Goal: Navigation & Orientation: Find specific page/section

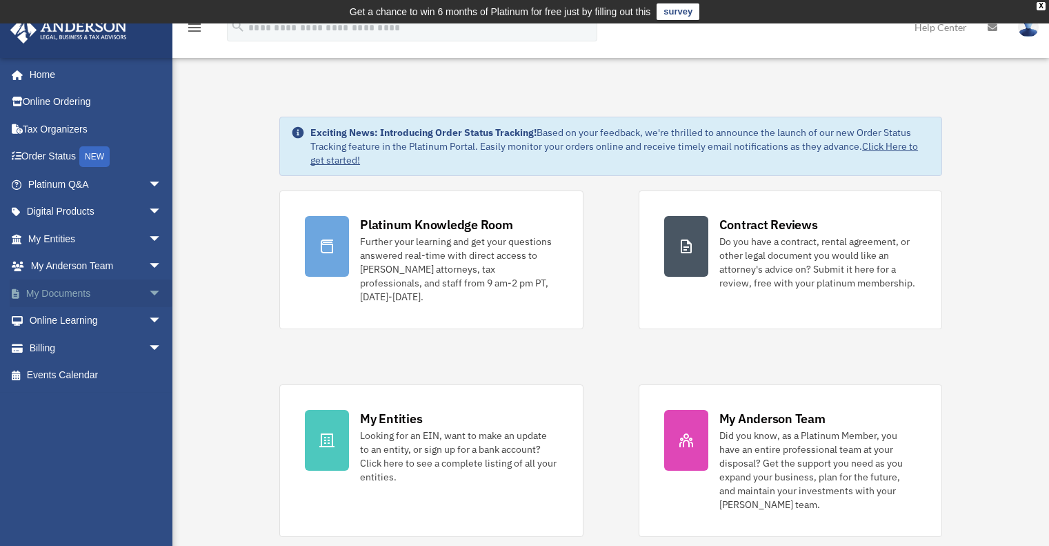
click at [33, 296] on link "My Documents arrow_drop_down" at bounding box center [96, 293] width 173 height 28
click at [148, 293] on span "arrow_drop_down" at bounding box center [162, 293] width 28 height 28
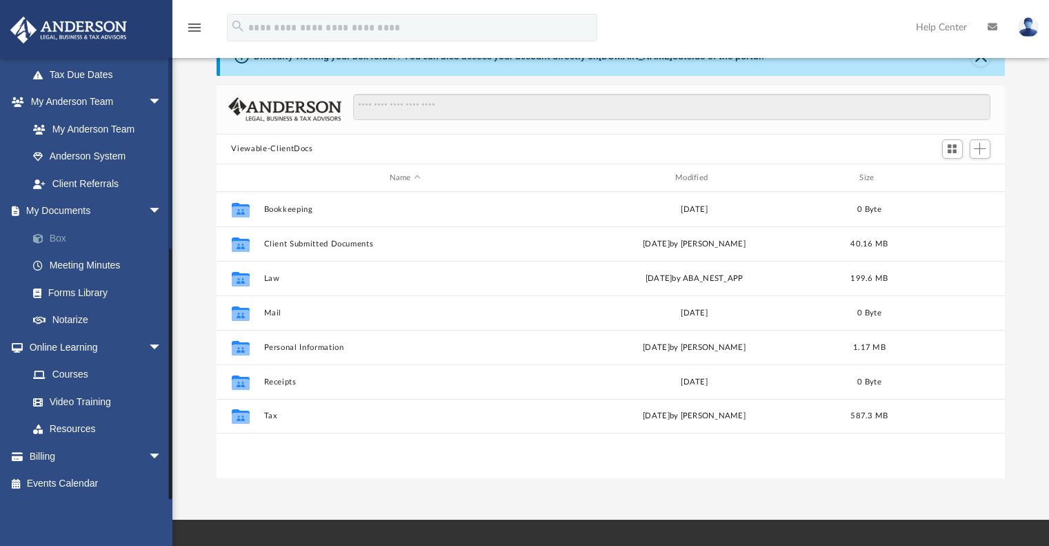
scroll to position [328, 0]
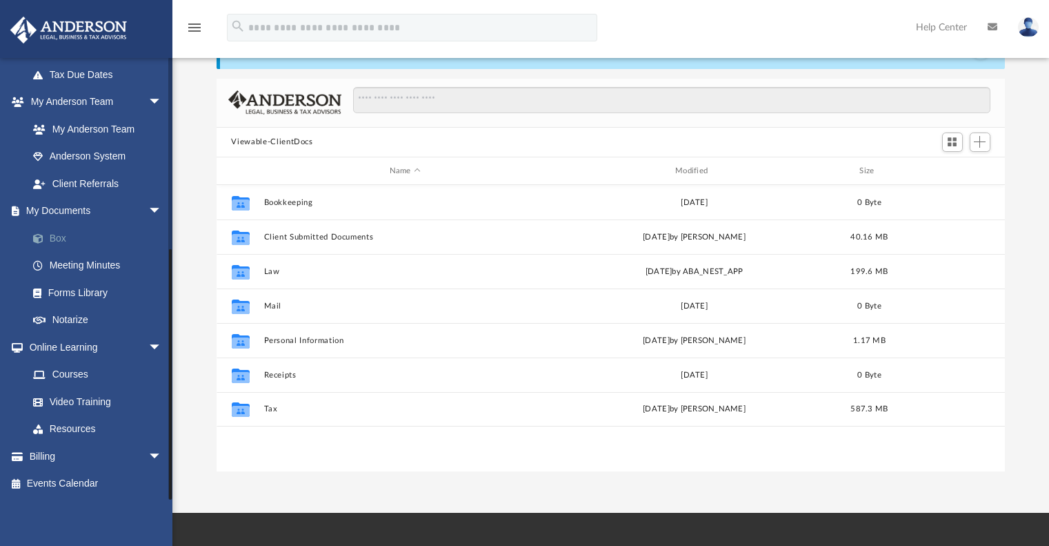
click at [49, 238] on link "Box" at bounding box center [101, 238] width 164 height 28
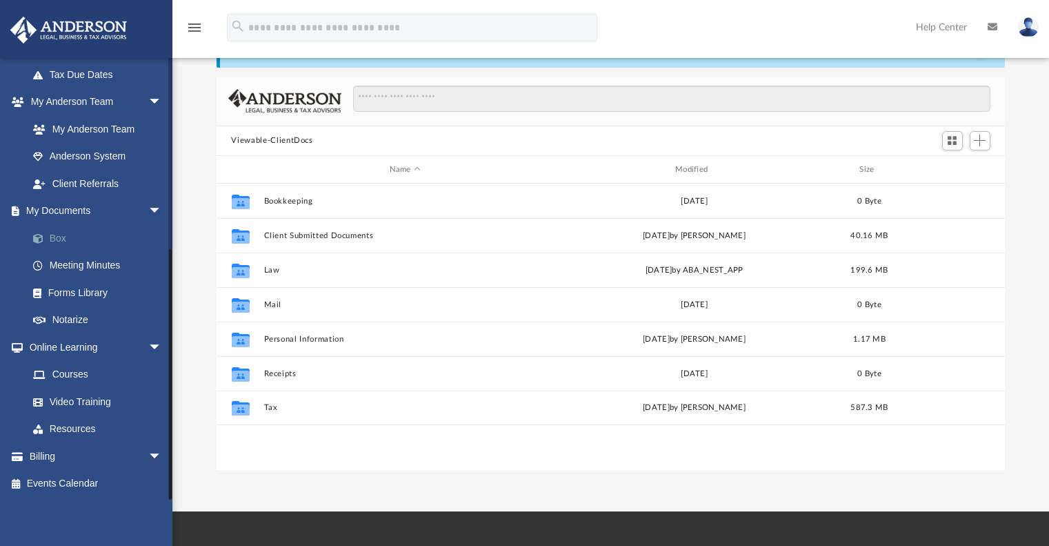
click at [49, 238] on link "Box" at bounding box center [101, 238] width 164 height 28
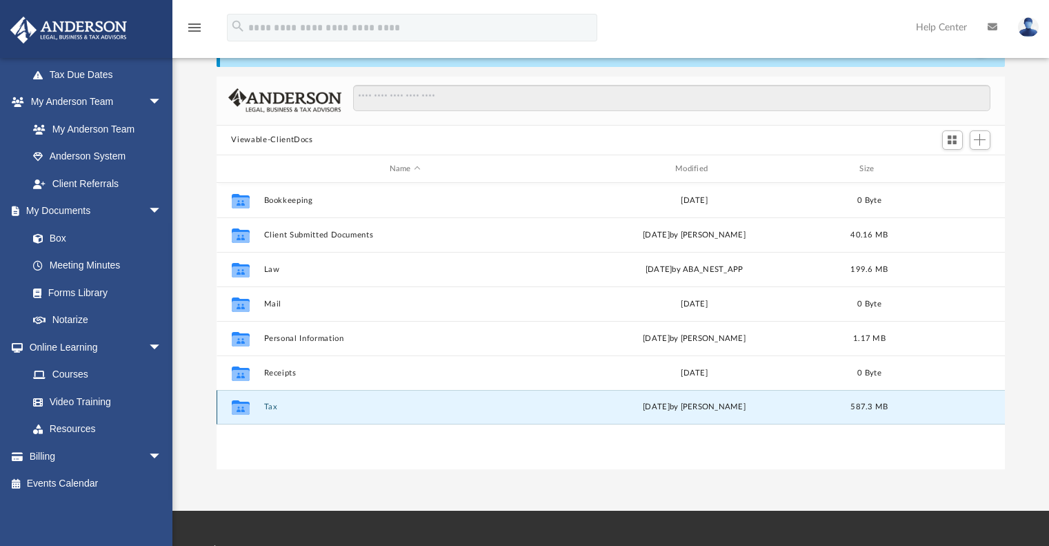
click at [268, 408] on button "Tax" at bounding box center [405, 407] width 283 height 9
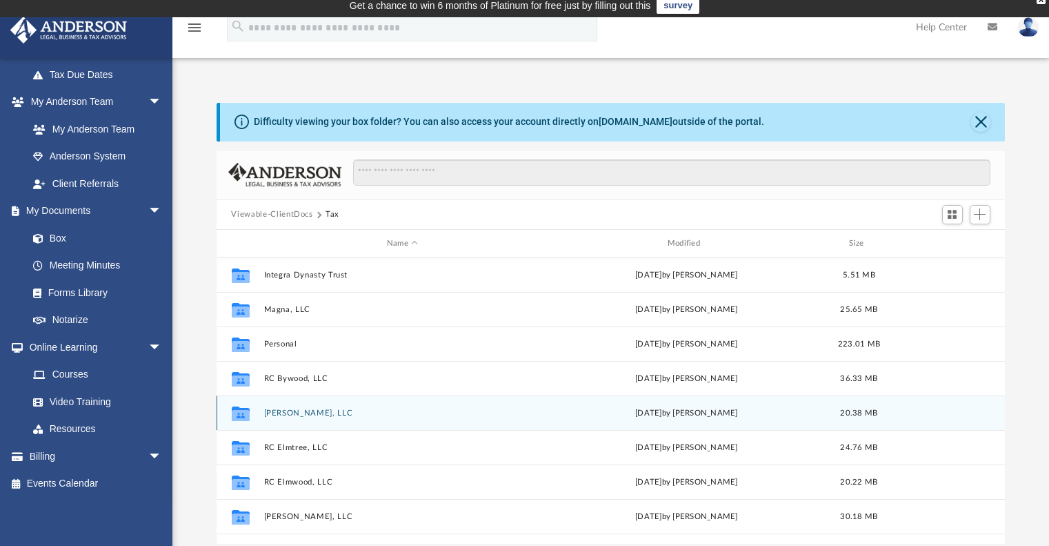
scroll to position [0, 0]
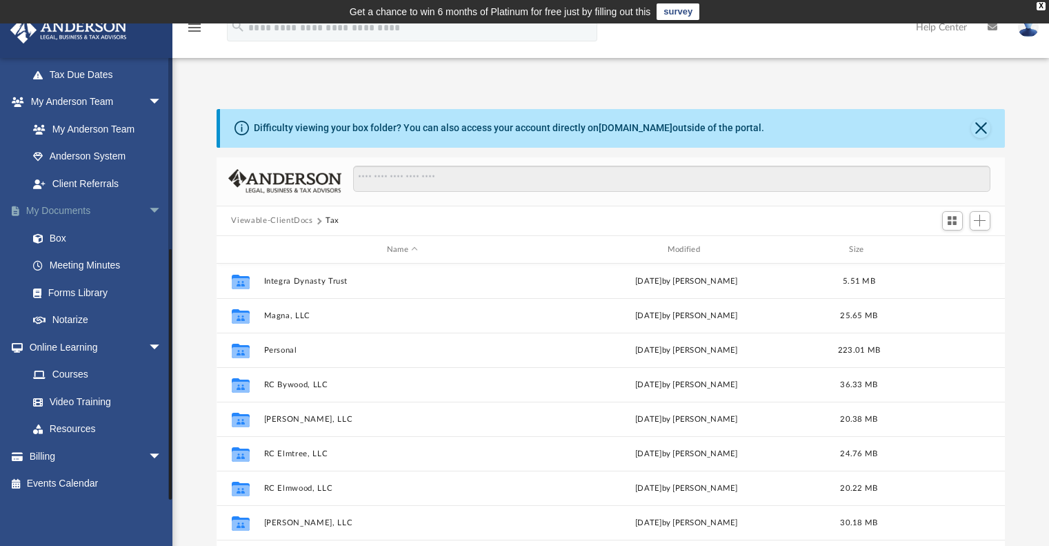
click at [148, 209] on span "arrow_drop_down" at bounding box center [162, 211] width 28 height 28
click at [148, 321] on span "arrow_drop_up" at bounding box center [162, 320] width 28 height 28
click at [41, 239] on span at bounding box center [45, 239] width 9 height 10
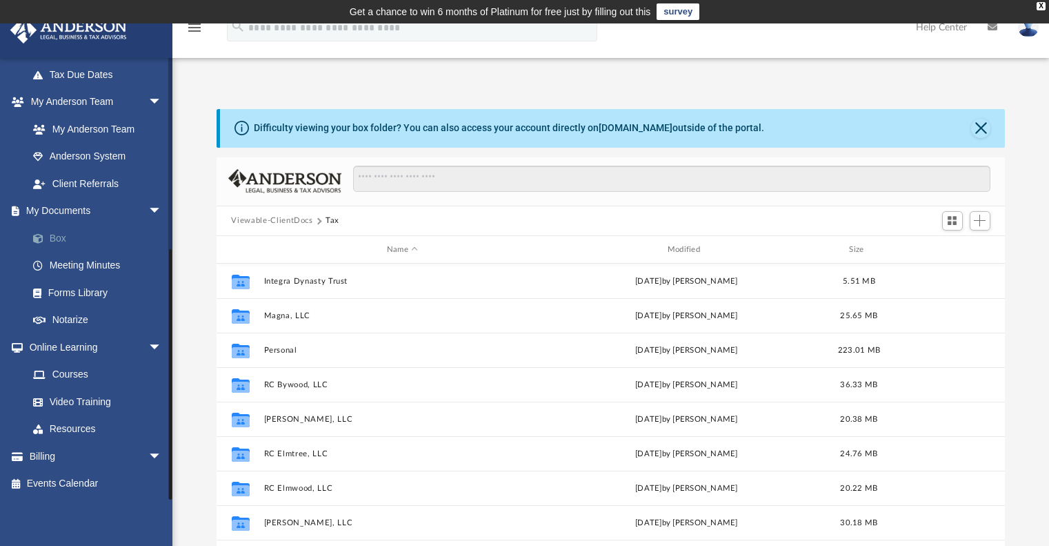
click at [51, 237] on link "Box" at bounding box center [101, 238] width 164 height 28
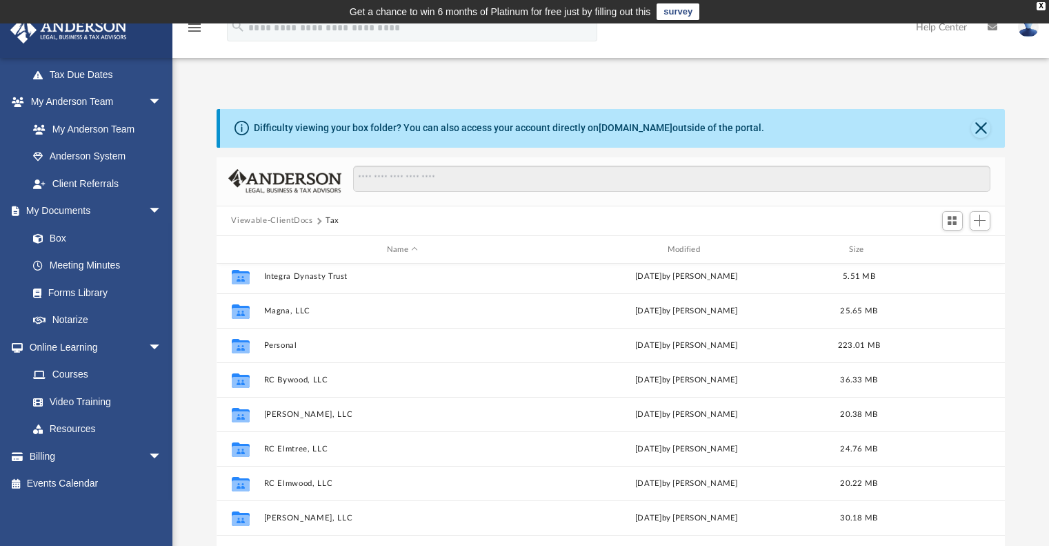
scroll to position [0, 0]
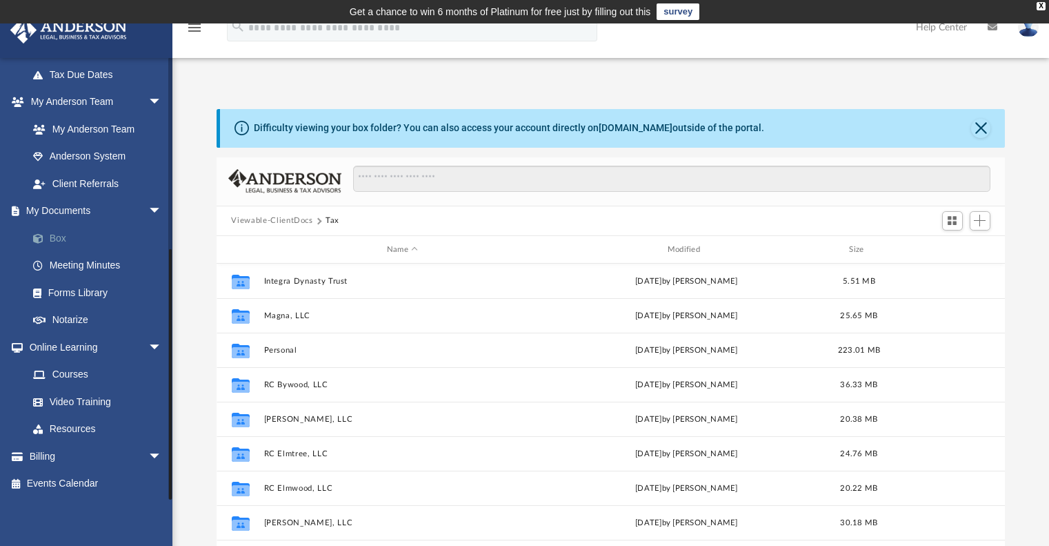
click at [56, 234] on link "Box" at bounding box center [101, 238] width 164 height 28
click at [259, 219] on button "Viewable-ClientDocs" at bounding box center [271, 221] width 81 height 12
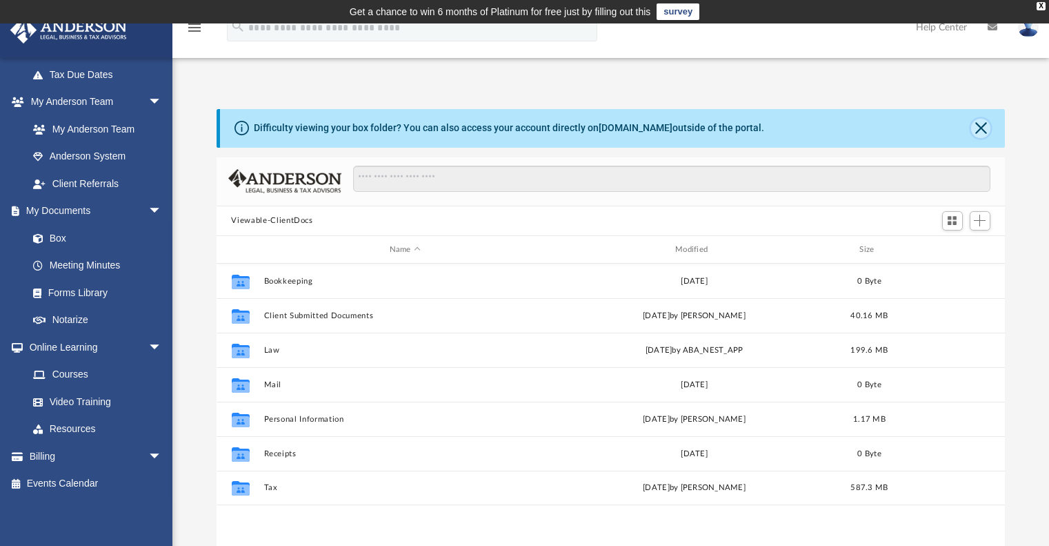
click at [980, 125] on button "Close" at bounding box center [980, 128] width 19 height 19
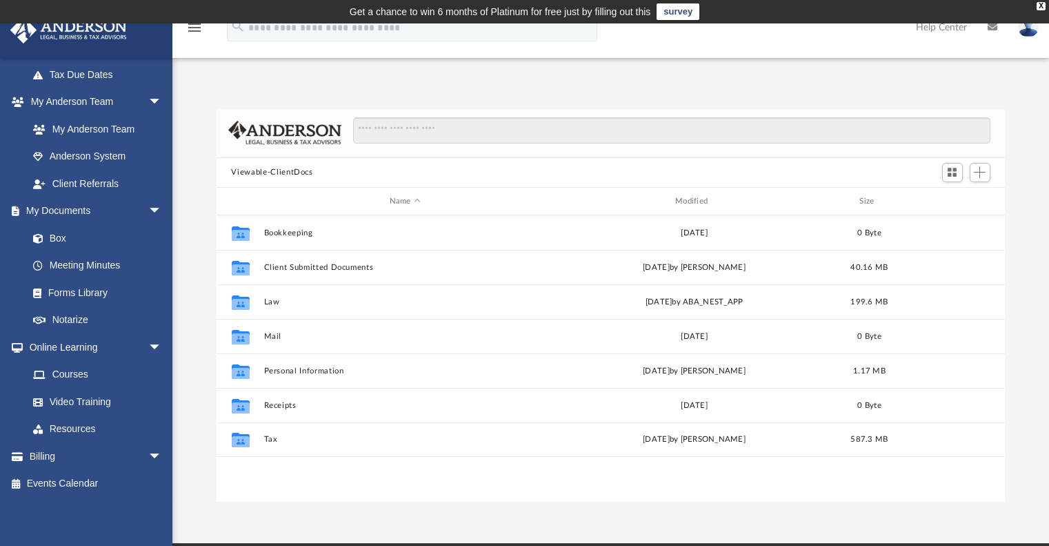
click at [1031, 23] on img at bounding box center [1028, 27] width 21 height 20
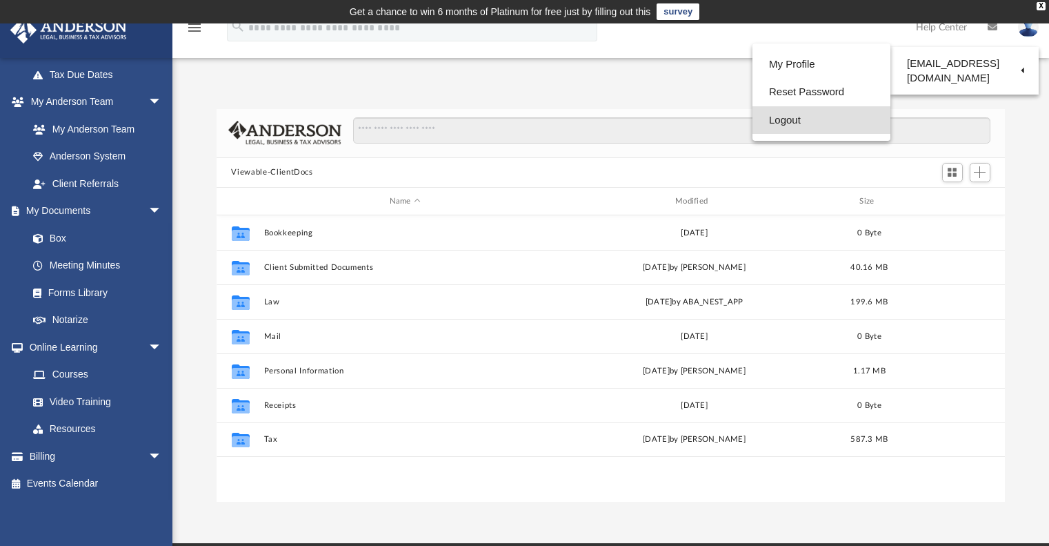
click at [789, 121] on link "Logout" at bounding box center [822, 120] width 138 height 28
click at [789, 121] on input "Search files and folders" at bounding box center [671, 130] width 637 height 26
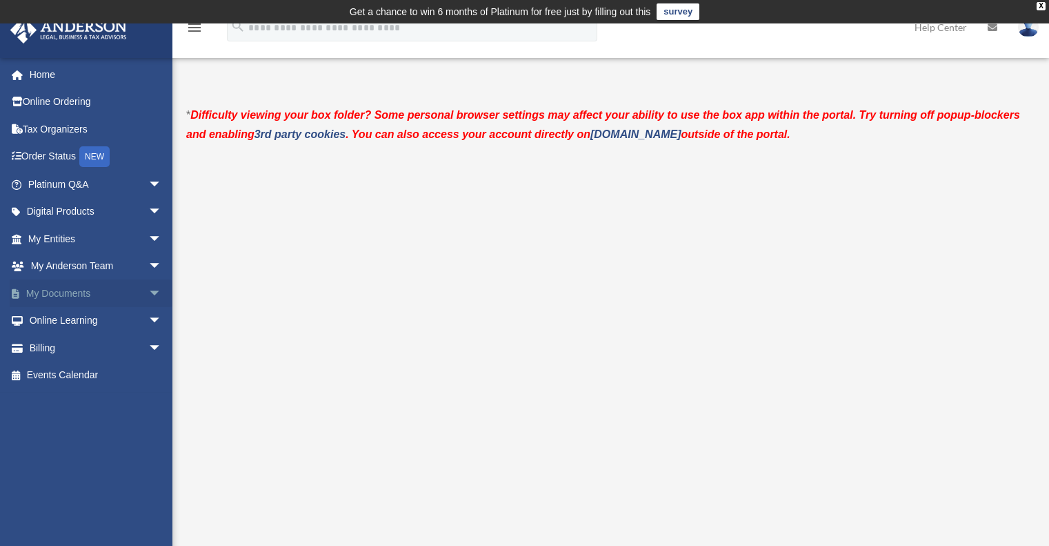
click at [75, 294] on link "My Documents arrow_drop_down" at bounding box center [96, 293] width 173 height 28
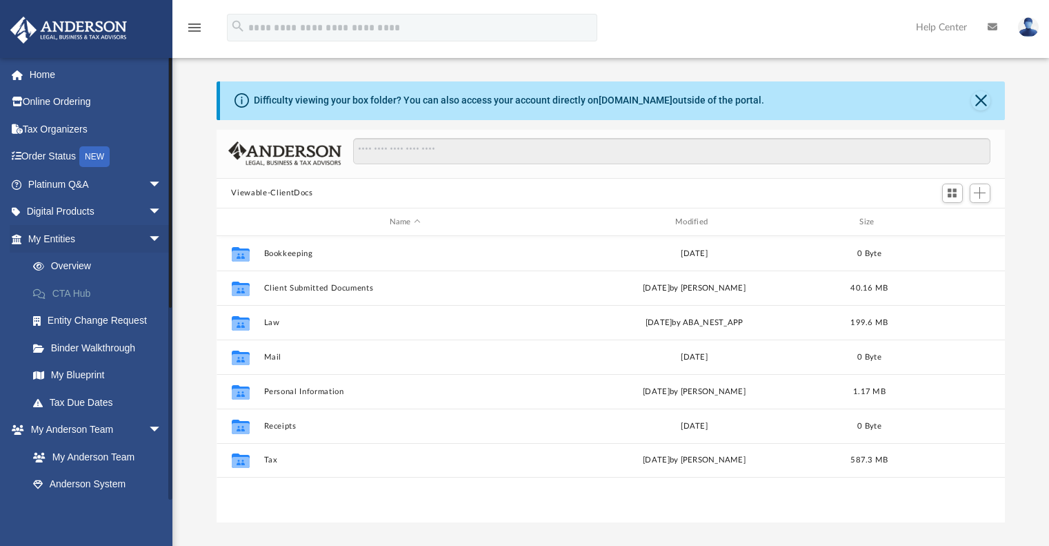
scroll to position [303, 779]
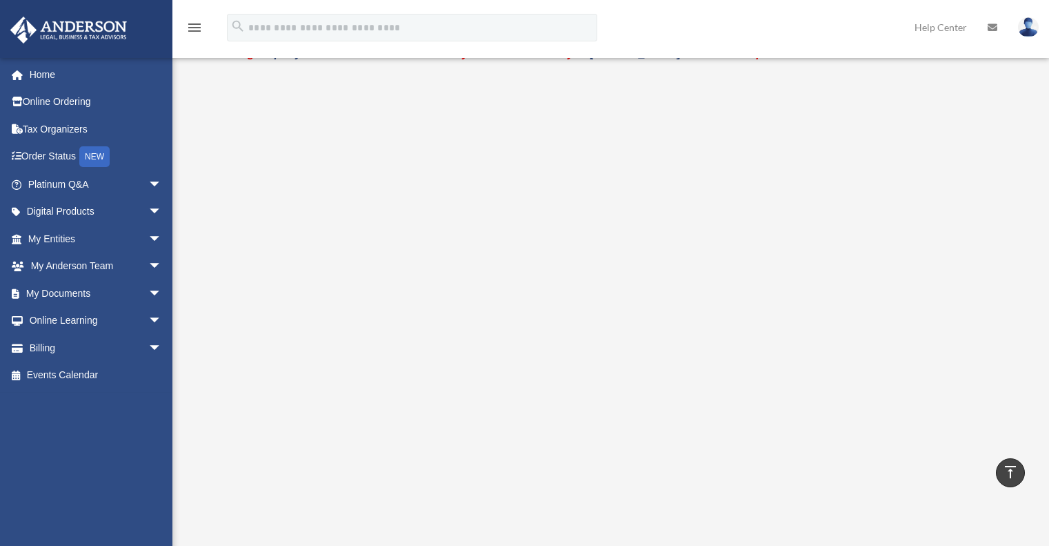
scroll to position [81, 0]
